Goal: Task Accomplishment & Management: Manage account settings

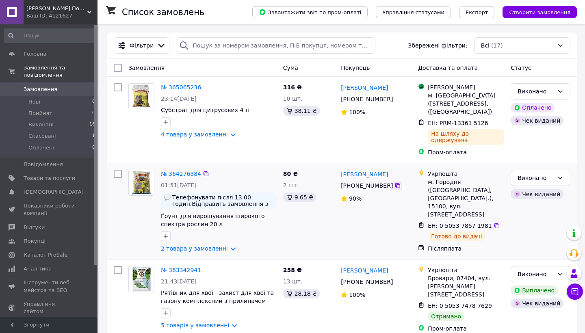
click at [397, 187] on icon at bounding box center [398, 185] width 7 height 7
click at [48, 177] on span "Товари та послуги" at bounding box center [50, 178] width 52 height 7
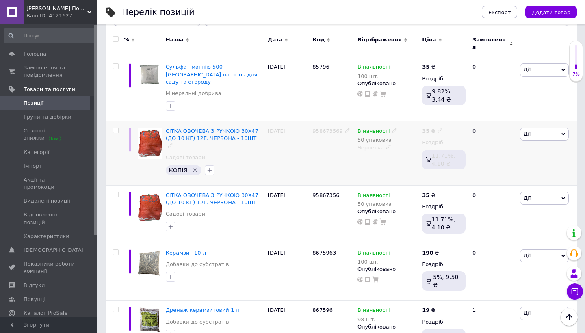
scroll to position [119, 0]
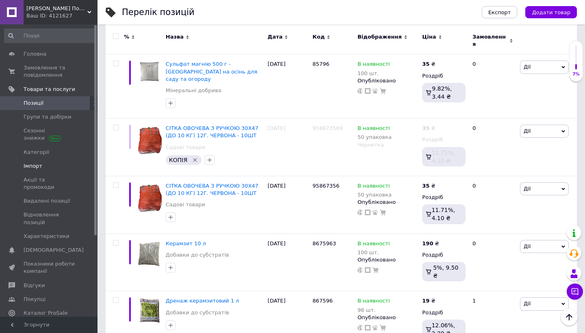
click at [35, 165] on span "Імпорт" at bounding box center [33, 166] width 19 height 7
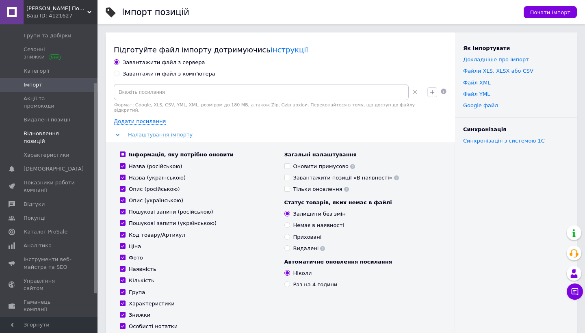
scroll to position [104, 0]
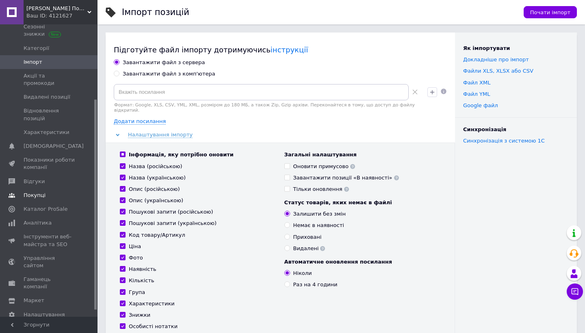
click at [38, 191] on link "Покупці" at bounding box center [50, 196] width 100 height 14
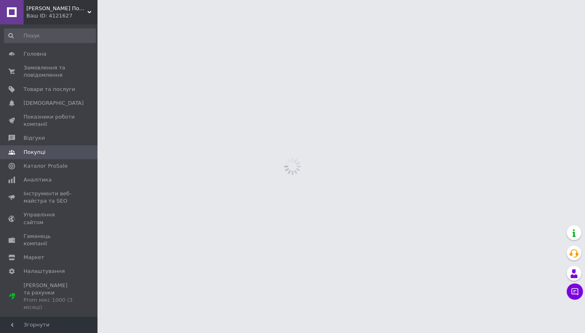
click at [41, 156] on link "Покупці" at bounding box center [50, 152] width 100 height 14
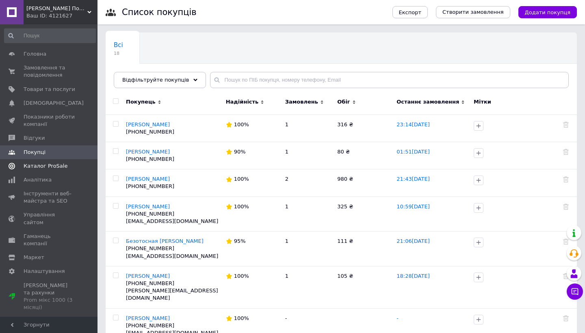
click at [41, 166] on span "Каталог ProSale" at bounding box center [46, 166] width 44 height 7
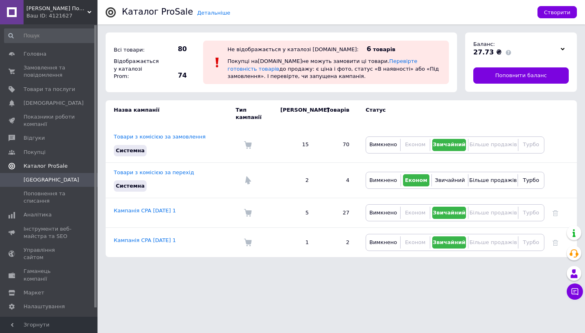
click at [41, 164] on span "Каталог ProSale" at bounding box center [46, 166] width 44 height 7
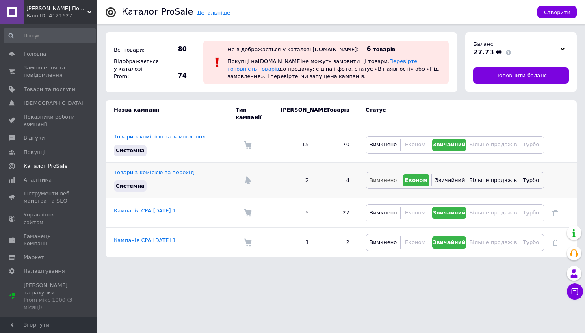
click at [382, 177] on span "Вимкнено" at bounding box center [383, 180] width 28 height 6
click at [55, 233] on span "Гаманець компанії" at bounding box center [50, 240] width 52 height 15
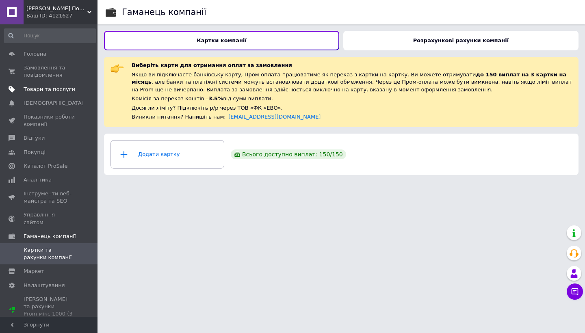
click at [60, 89] on span "Товари та послуги" at bounding box center [50, 89] width 52 height 7
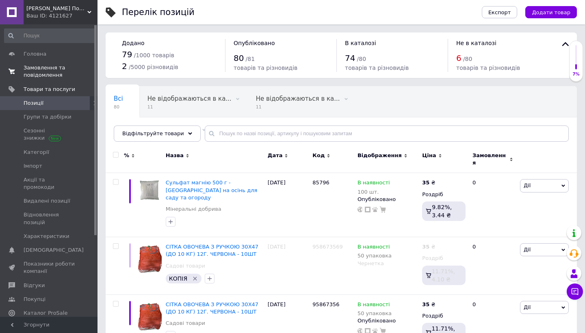
click at [44, 76] on span "Замовлення та повідомлення" at bounding box center [50, 71] width 52 height 15
